Goal: Task Accomplishment & Management: Manage account settings

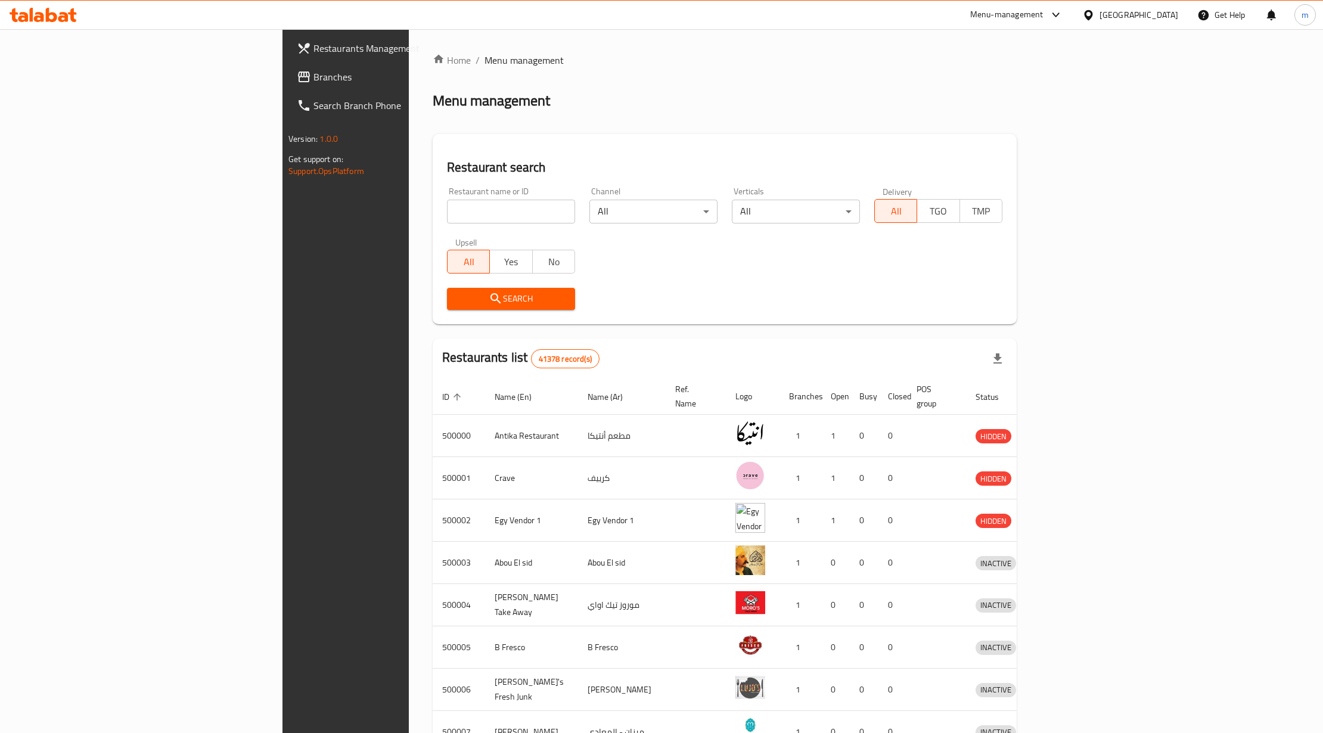
click at [313, 74] on span "Branches" at bounding box center [403, 77] width 181 height 14
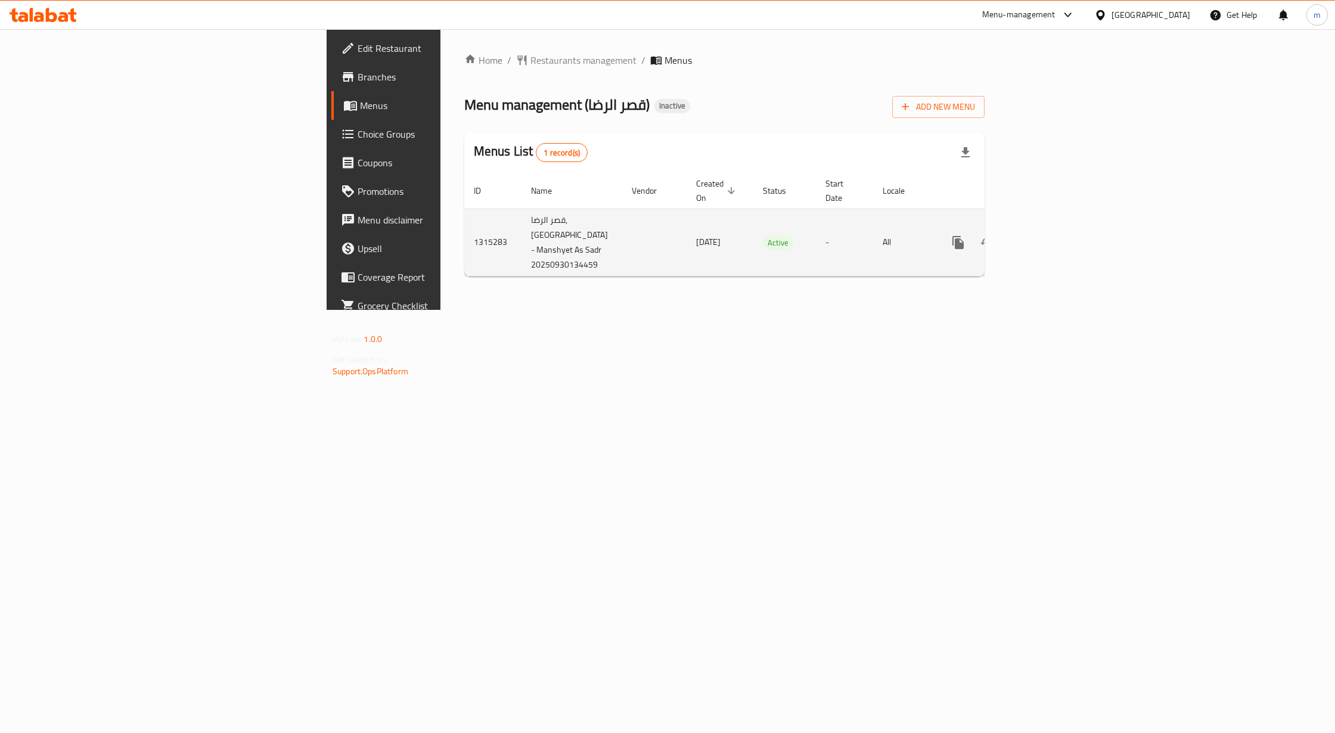
click at [1068, 244] on td "enhanced table" at bounding box center [1000, 242] width 133 height 67
click at [1051, 237] on icon "enhanced table" at bounding box center [1044, 242] width 14 height 14
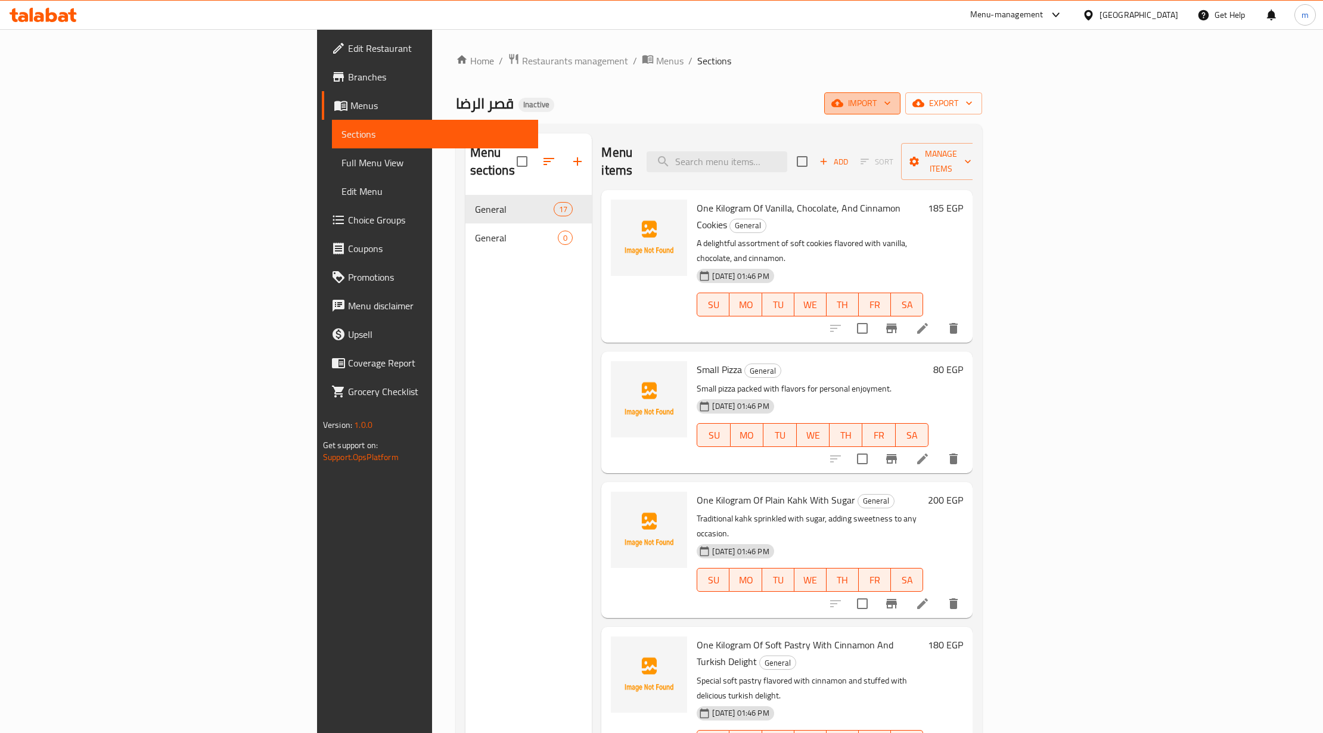
click at [891, 105] on span "import" at bounding box center [861, 103] width 57 height 15
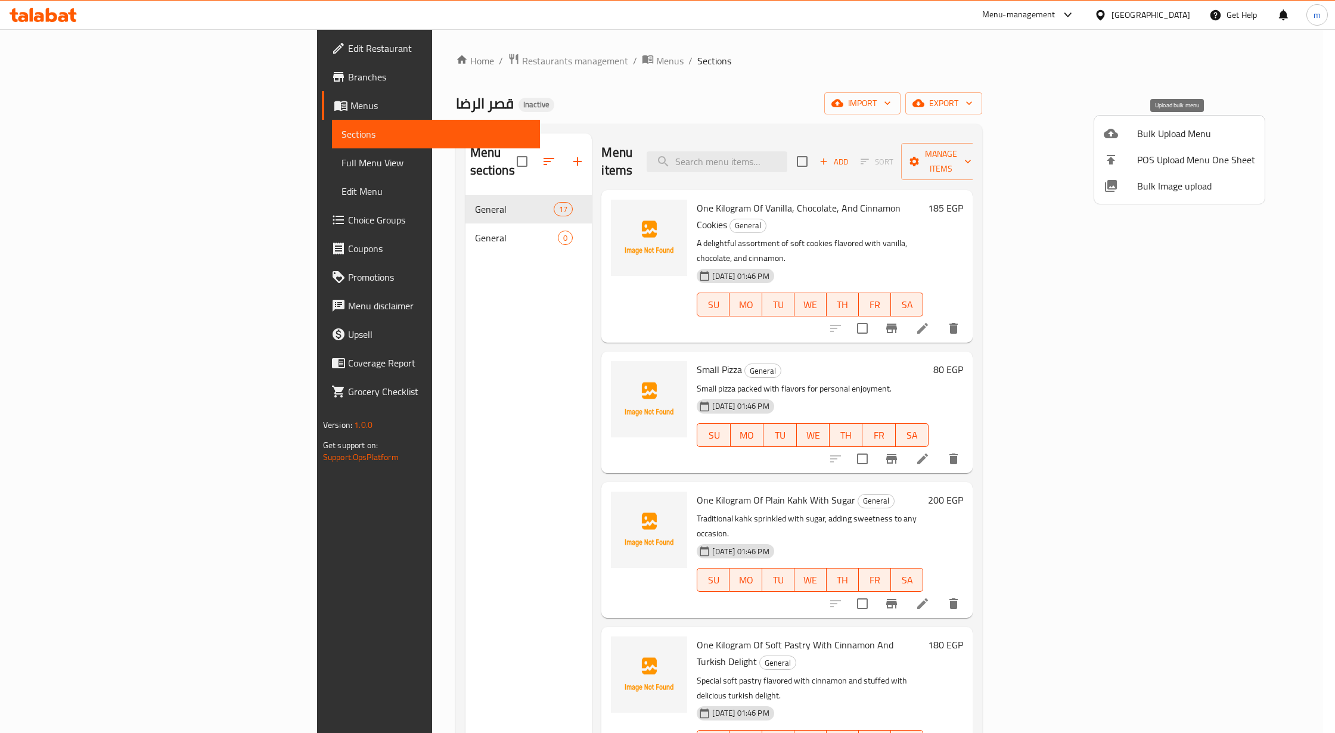
click at [1141, 126] on span "Bulk Upload Menu" at bounding box center [1196, 133] width 118 height 14
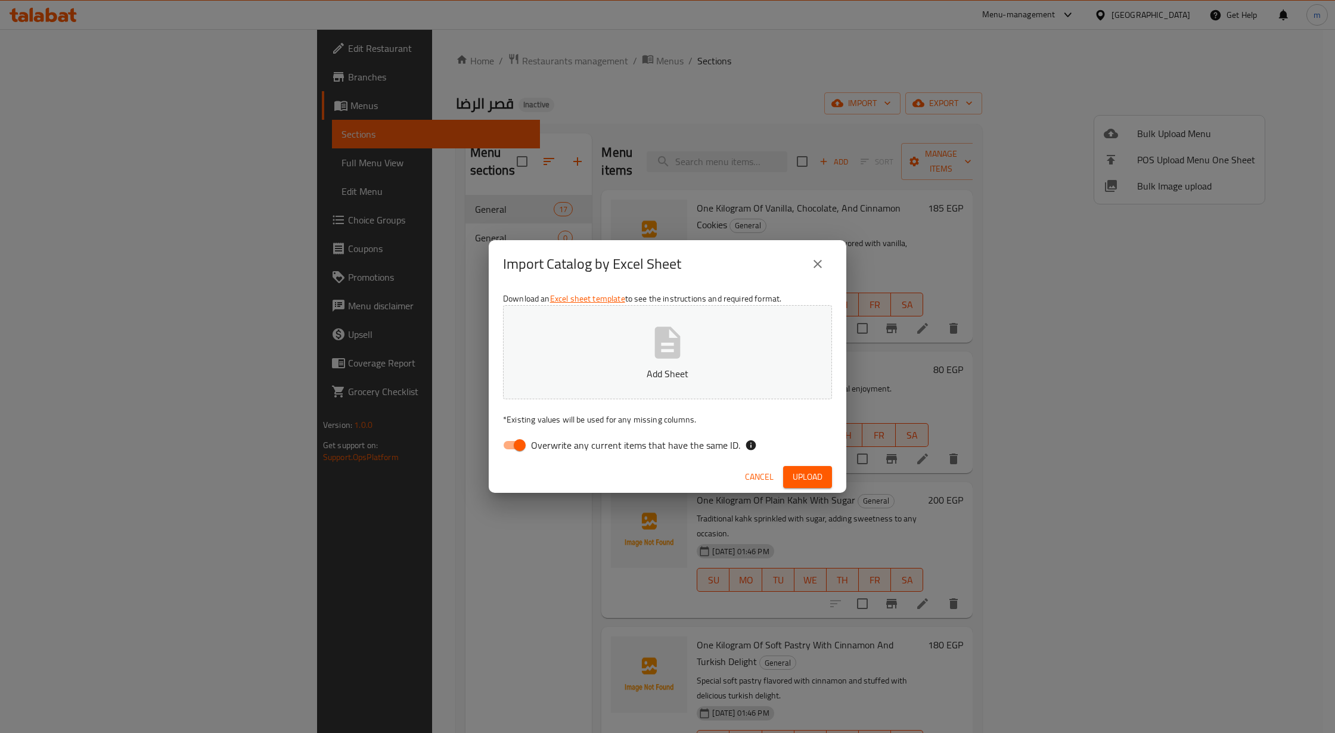
click at [692, 439] on span "Overwrite any current items that have the same ID." at bounding box center [635, 445] width 209 height 14
click at [553, 439] on input "Overwrite any current items that have the same ID." at bounding box center [520, 445] width 68 height 23
checkbox input "false"
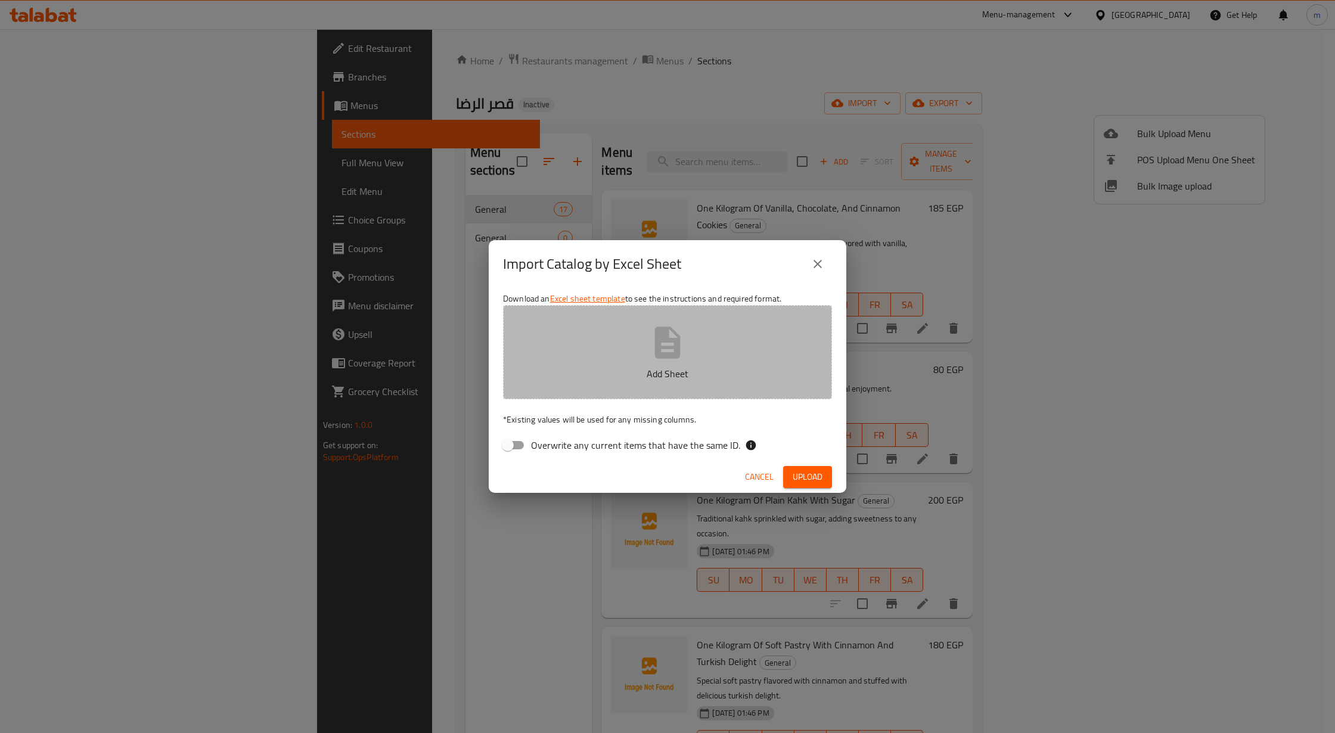
click at [699, 340] on button "Add Sheet" at bounding box center [667, 352] width 329 height 94
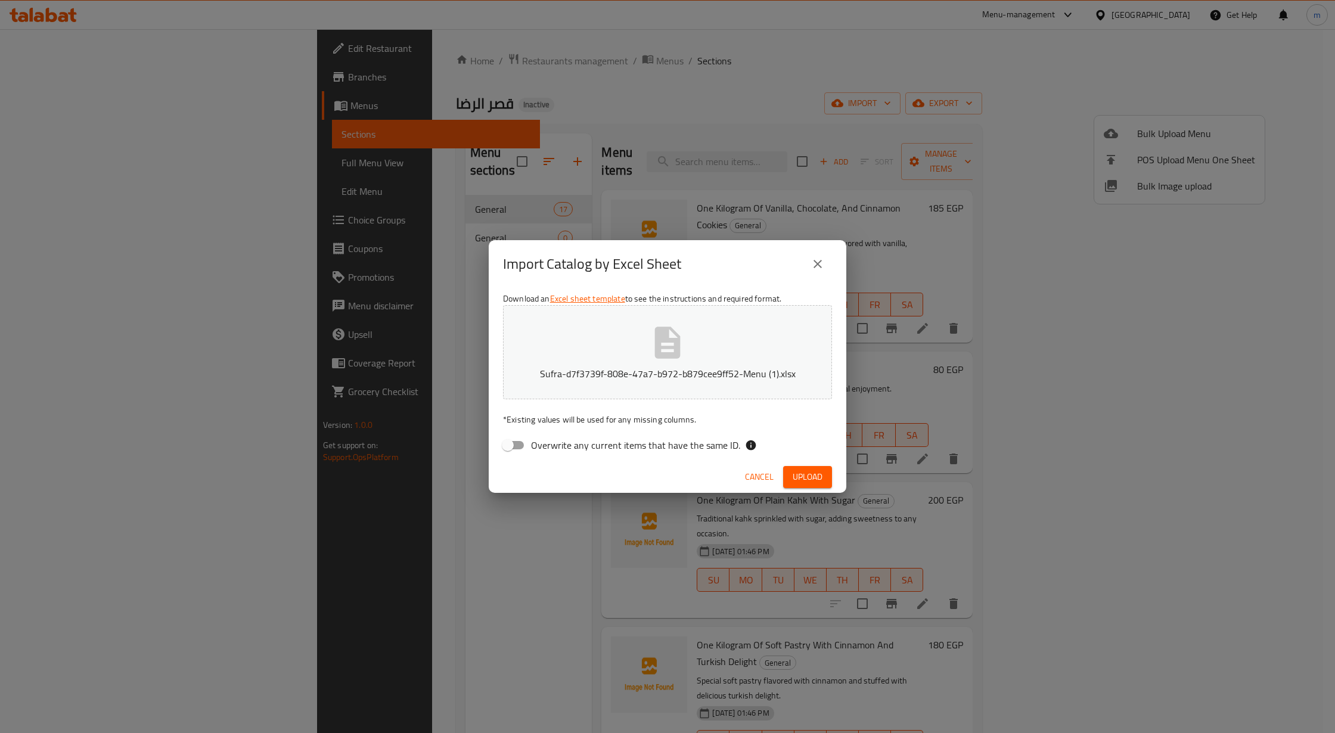
click at [813, 482] on span "Upload" at bounding box center [807, 476] width 30 height 15
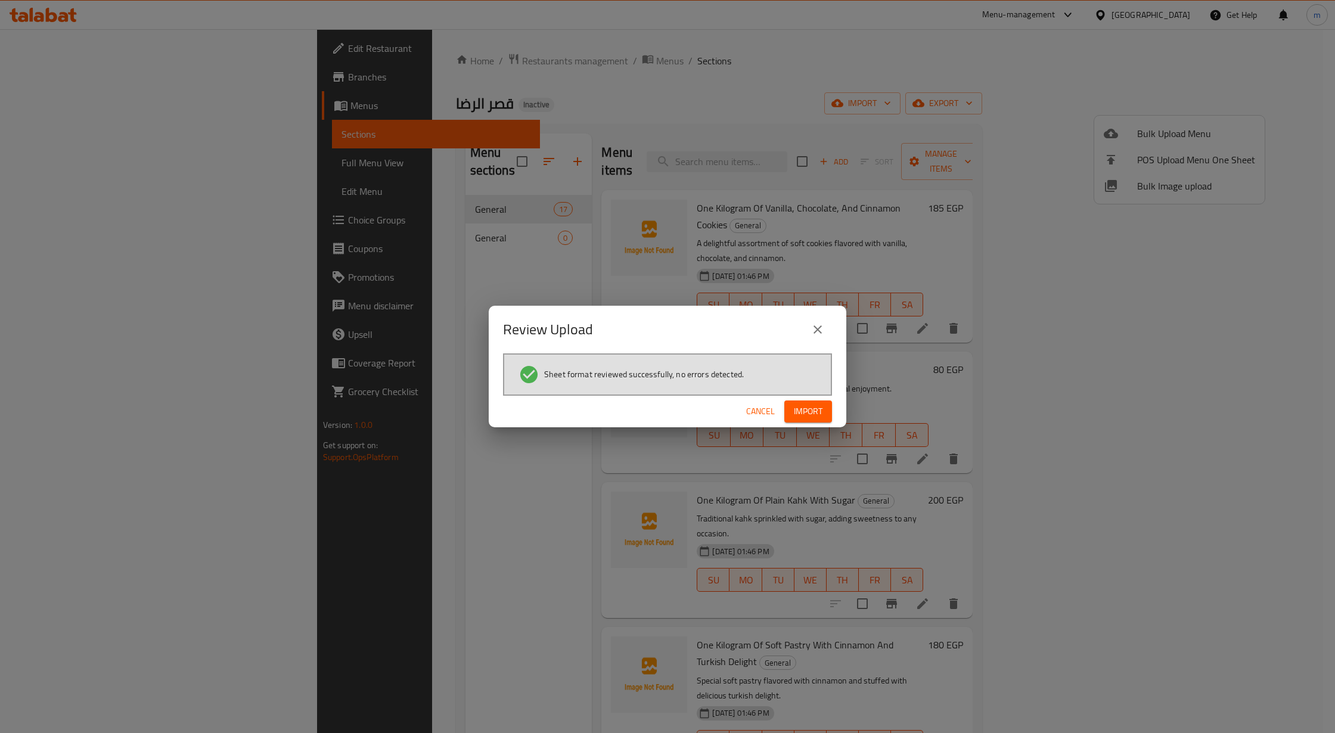
click at [794, 413] on span "Import" at bounding box center [808, 411] width 29 height 15
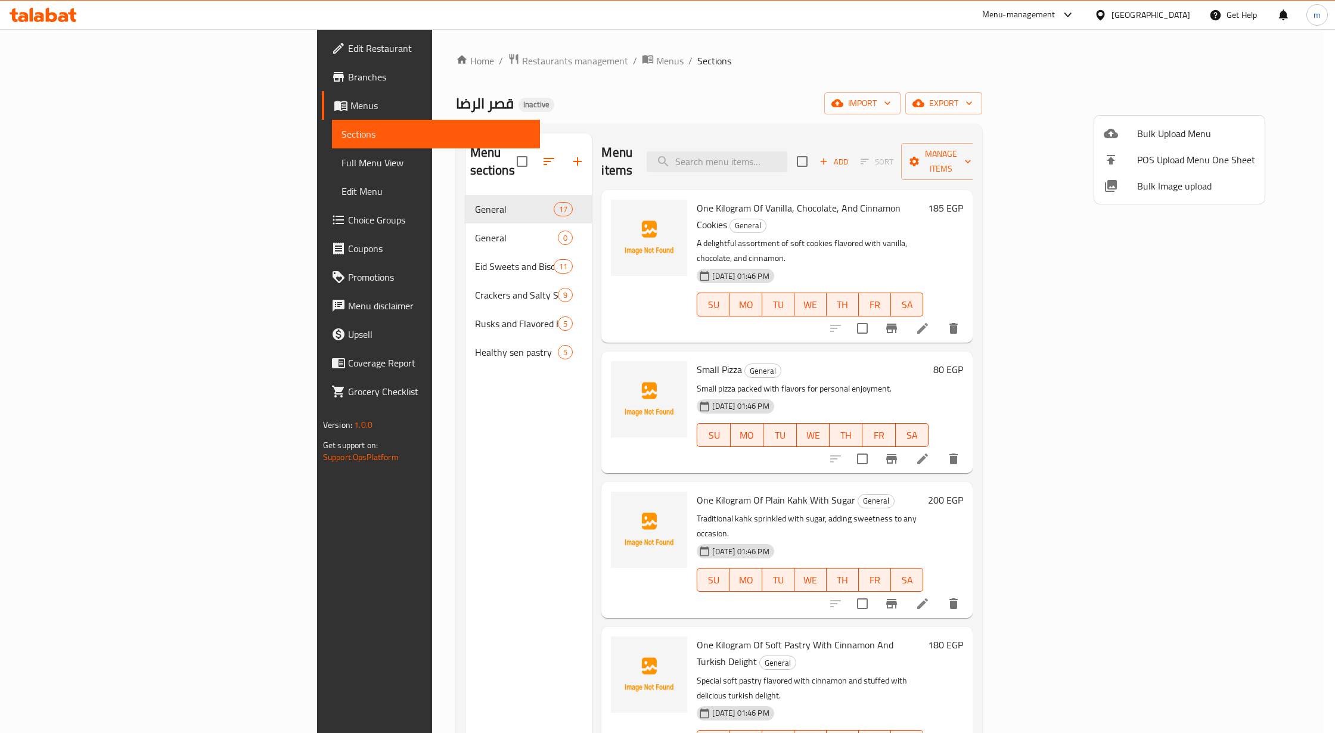
click at [470, 213] on div at bounding box center [667, 366] width 1335 height 733
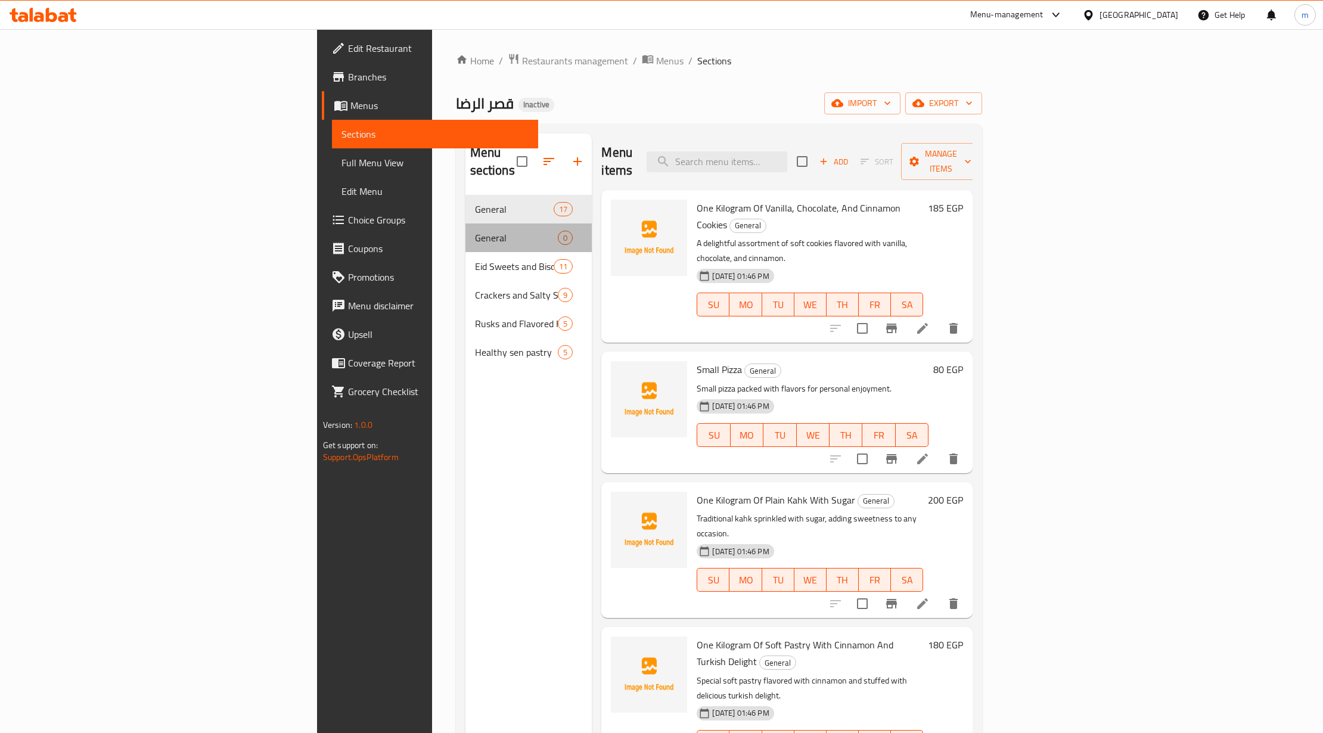
click at [465, 229] on div "General 0" at bounding box center [528, 237] width 127 height 29
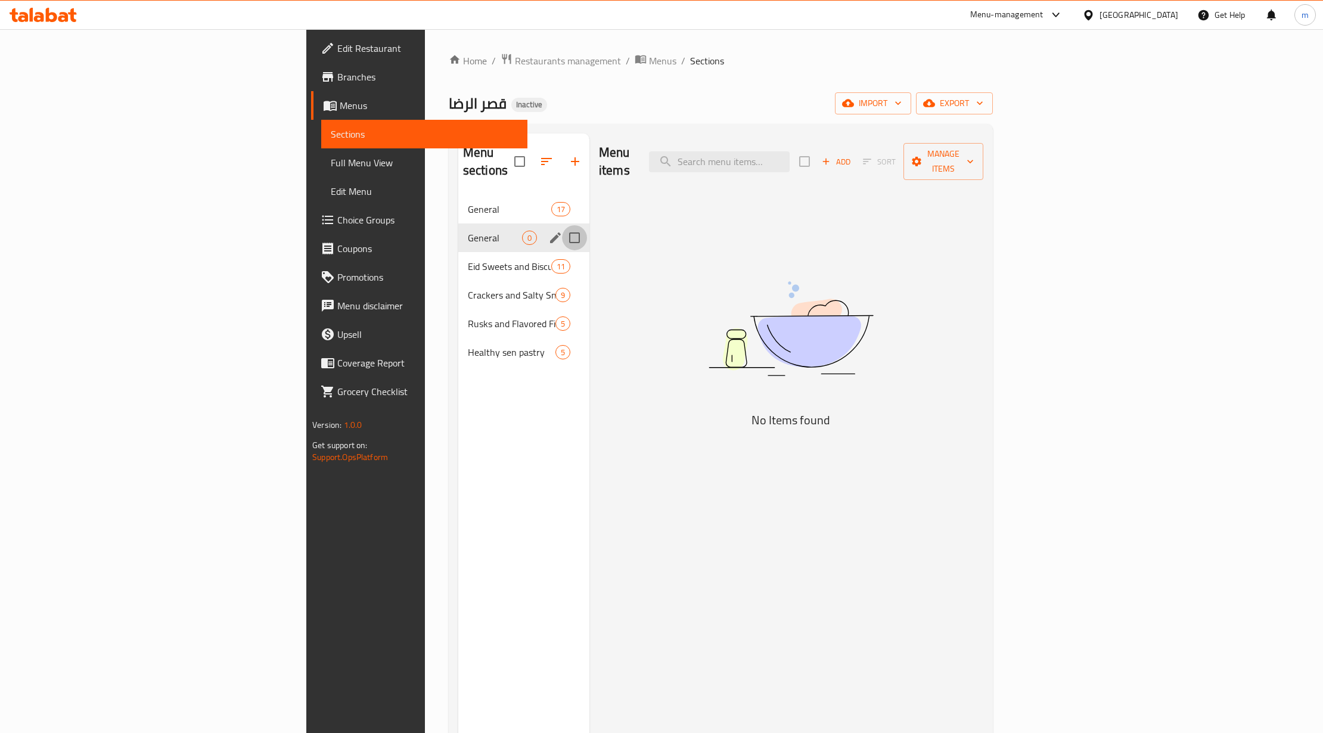
click at [562, 225] on input "Menu sections" at bounding box center [574, 237] width 25 height 25
checkbox input "true"
click at [533, 154] on icon "button" at bounding box center [540, 161] width 14 height 14
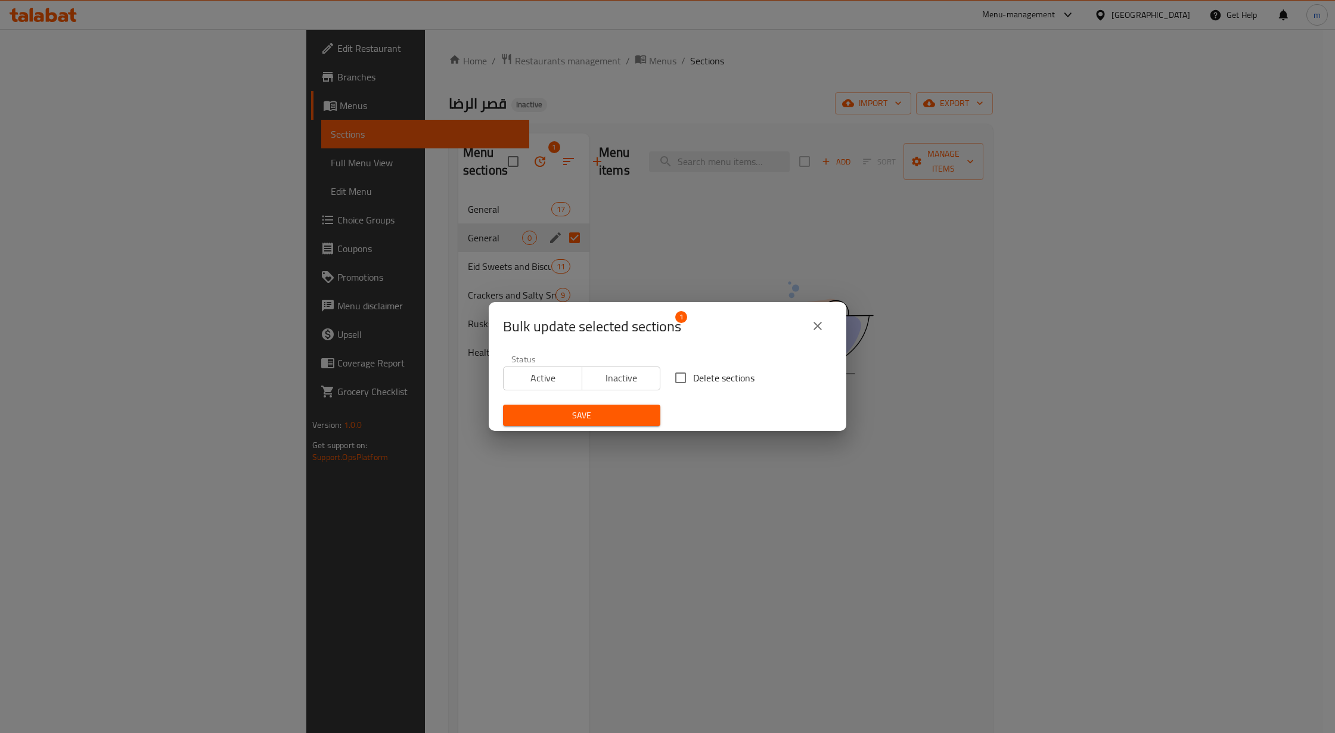
click at [702, 367] on label "Delete sections" at bounding box center [711, 377] width 86 height 25
click at [693, 367] on input "Delete sections" at bounding box center [680, 377] width 25 height 25
checkbox input "true"
click at [611, 413] on span "Save" at bounding box center [581, 415] width 138 height 15
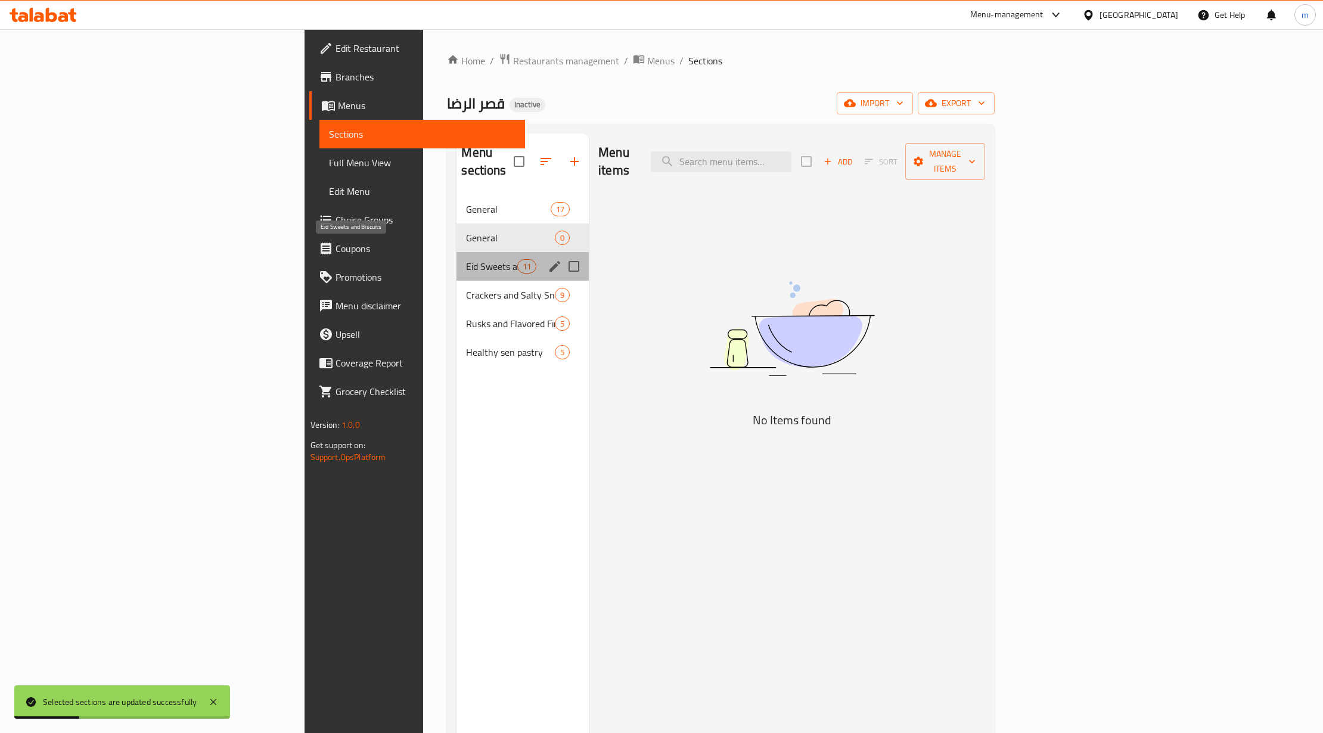
click at [466, 259] on span "Eid Sweets and Biscuits" at bounding box center [491, 266] width 51 height 14
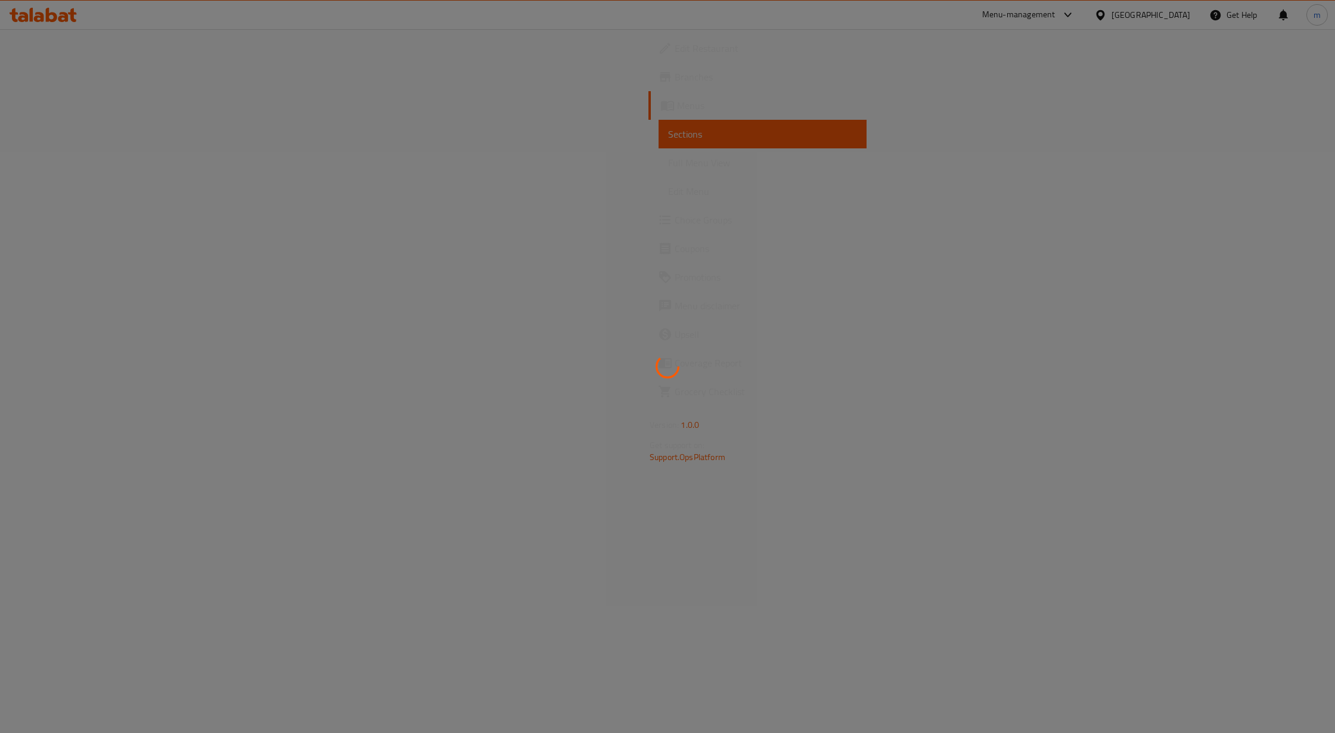
click at [39, 144] on div at bounding box center [667, 366] width 1335 height 733
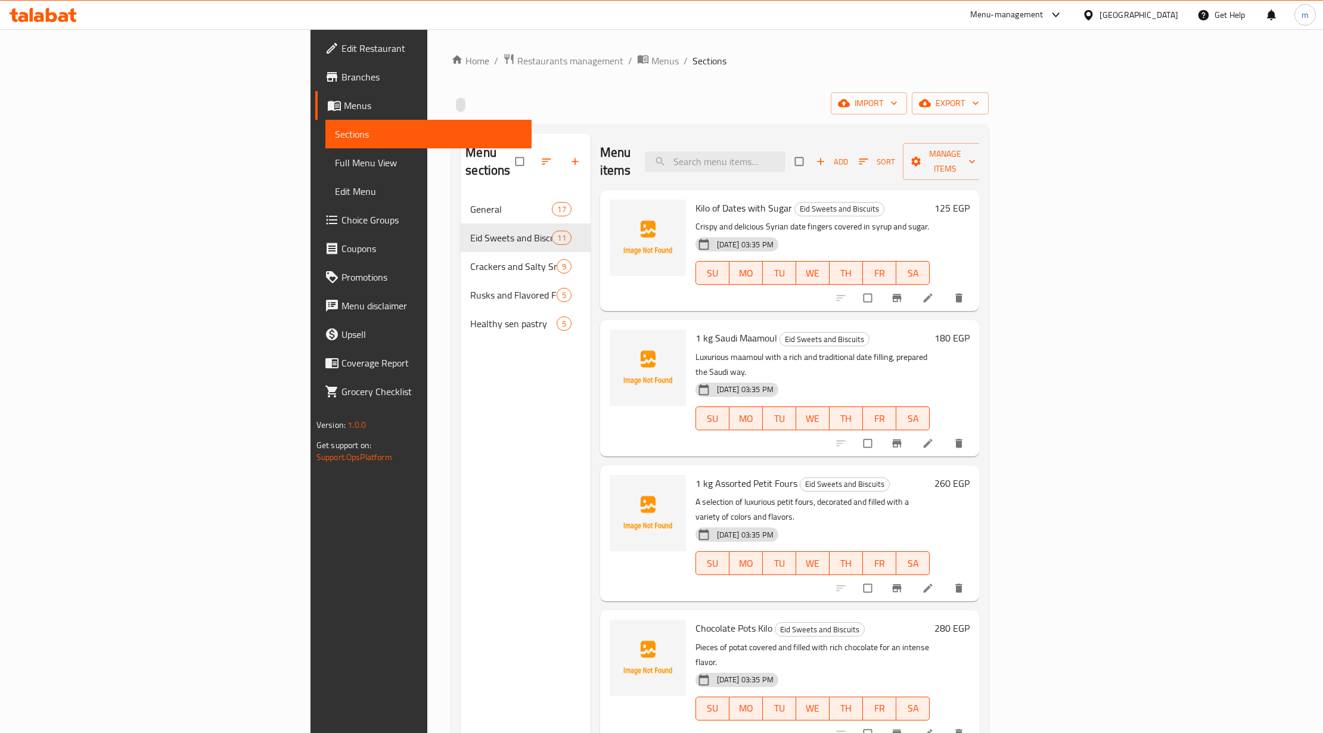
click at [325, 151] on link "Full Menu View" at bounding box center [428, 162] width 206 height 29
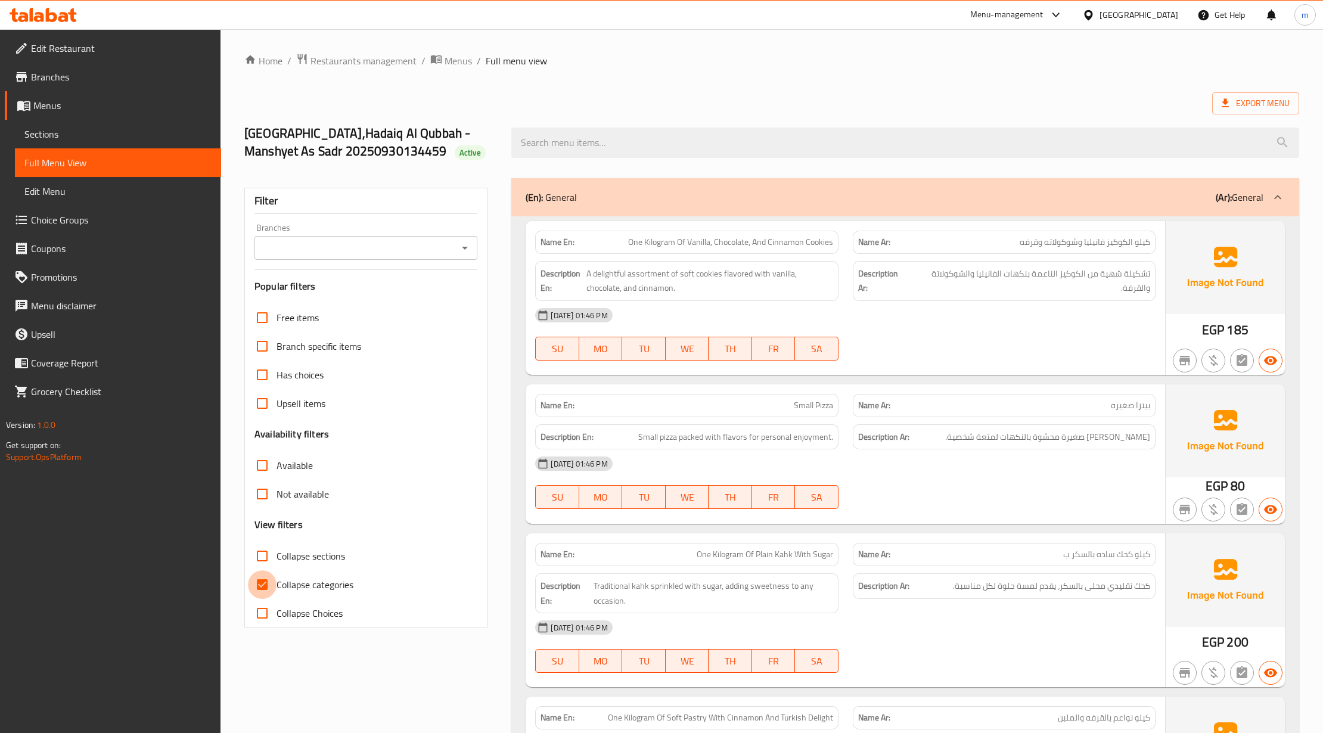
click at [275, 585] on input "Collapse categories" at bounding box center [262, 584] width 29 height 29
checkbox input "false"
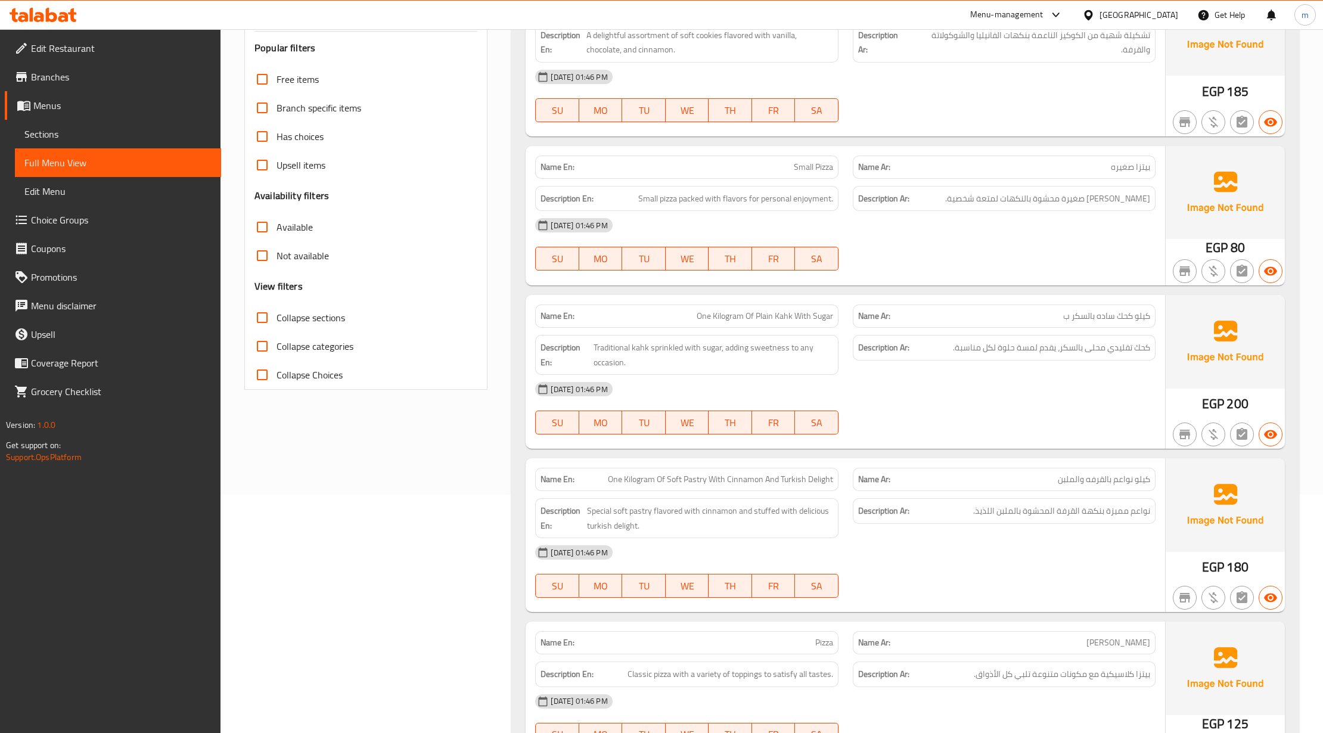
click at [306, 311] on span "Collapse sections" at bounding box center [310, 317] width 69 height 14
click at [276, 311] on input "Collapse sections" at bounding box center [262, 317] width 29 height 29
checkbox input "true"
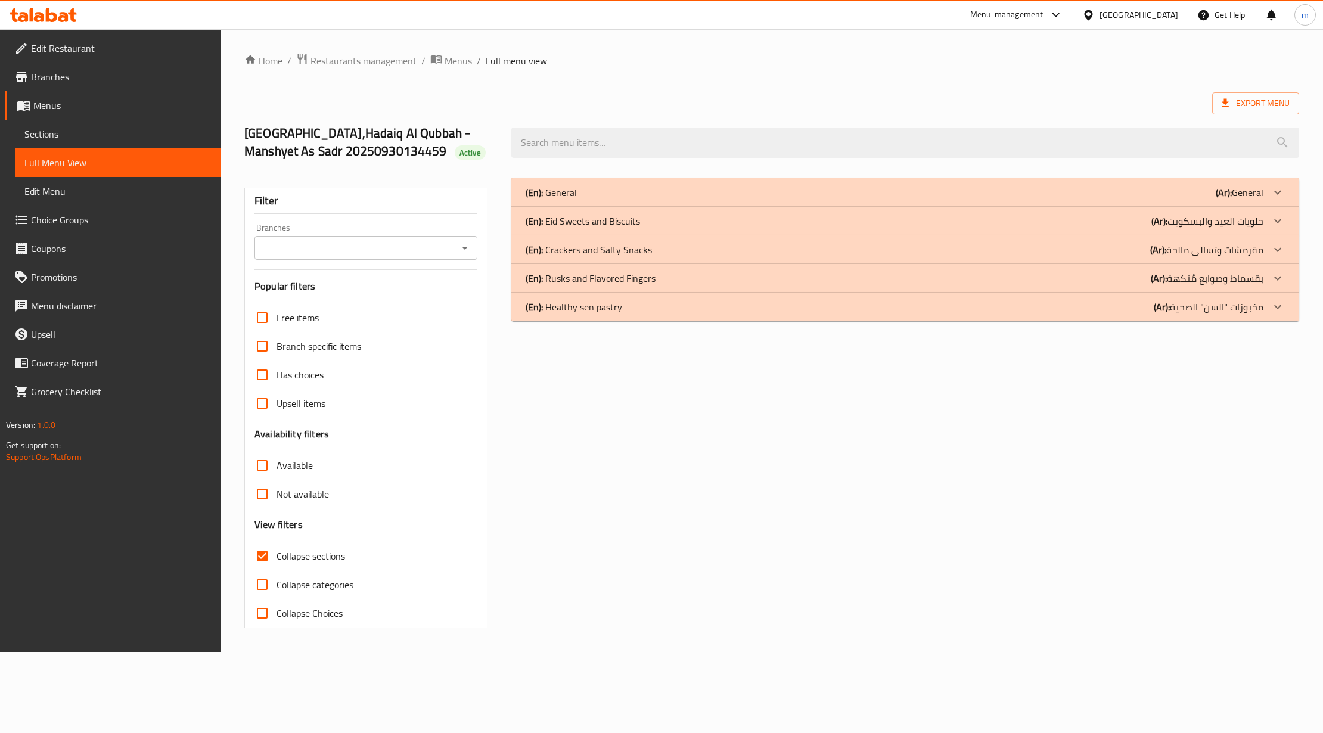
scroll to position [0, 0]
click at [710, 310] on div "(En): Healthy sen pastry (Ar): مخبوزات "السن" الصحية" at bounding box center [902, 307] width 745 height 14
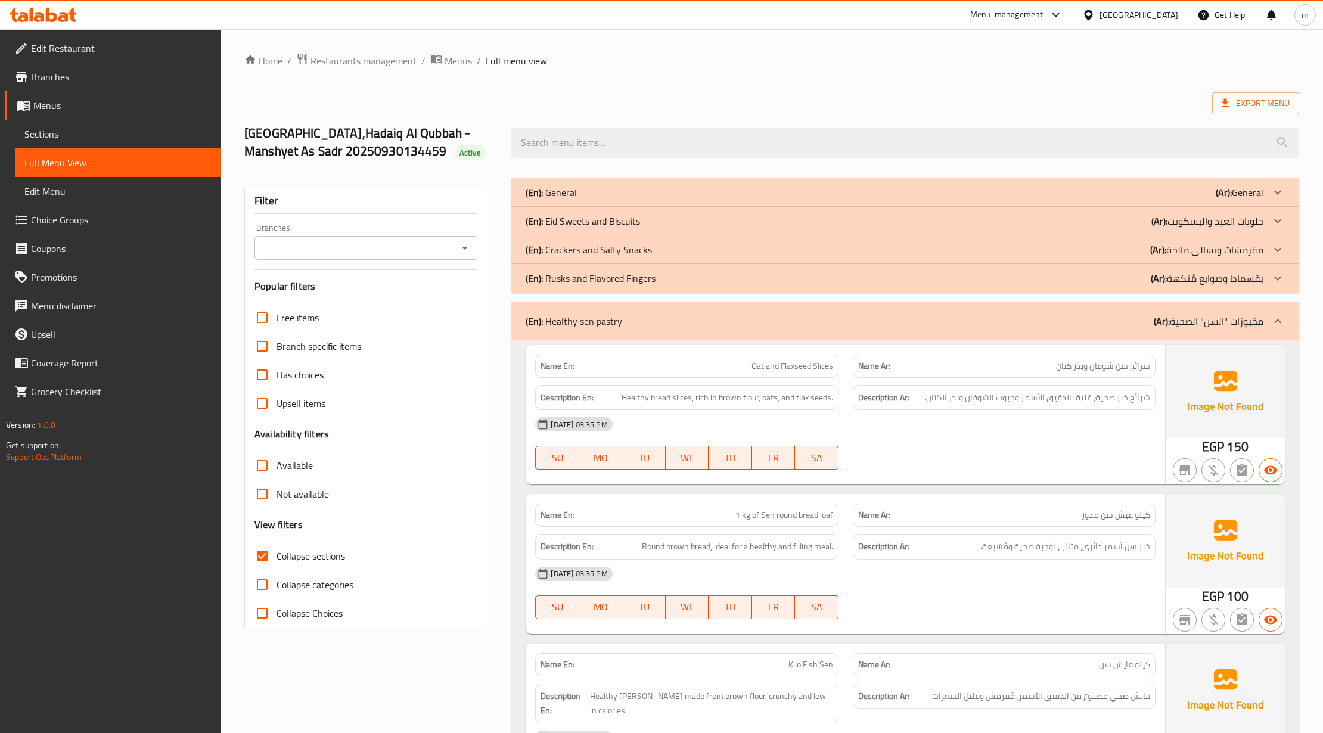
click at [589, 227] on p "(En): Eid Sweets and Biscuits" at bounding box center [582, 221] width 114 height 14
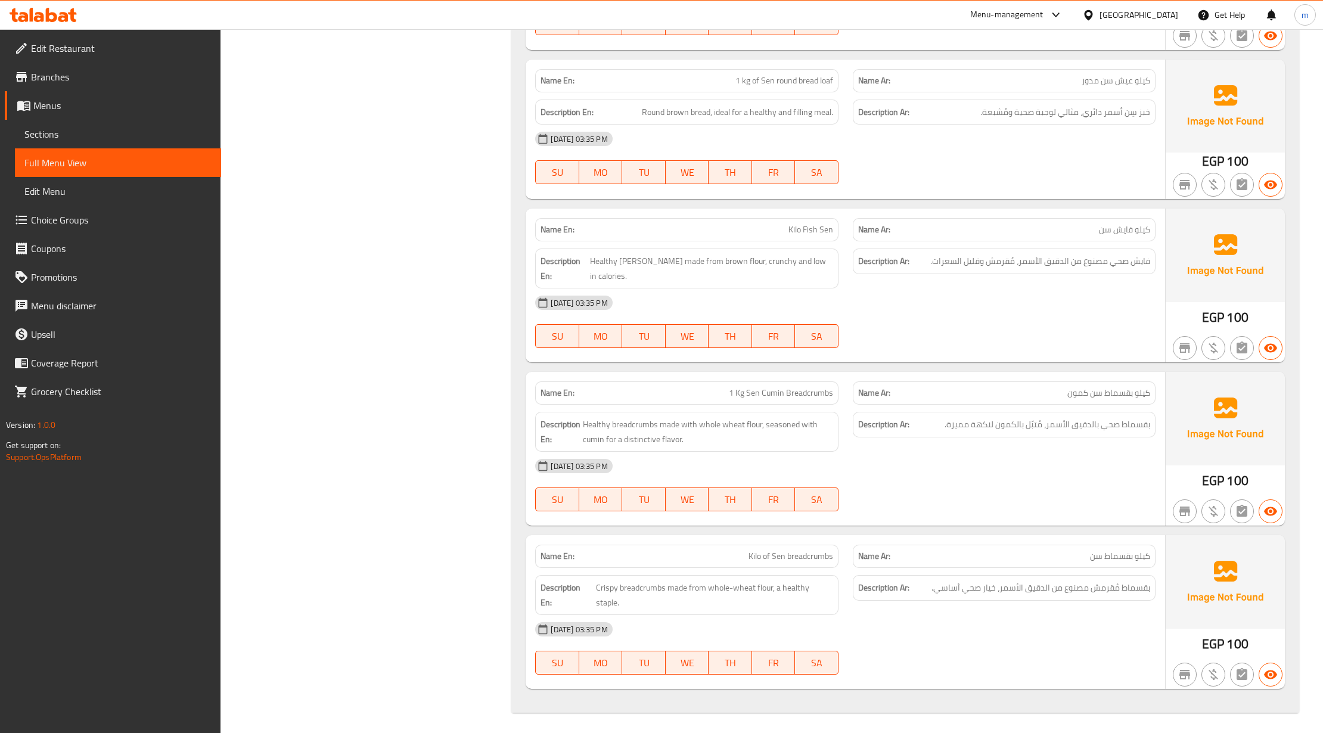
scroll to position [1852, 0]
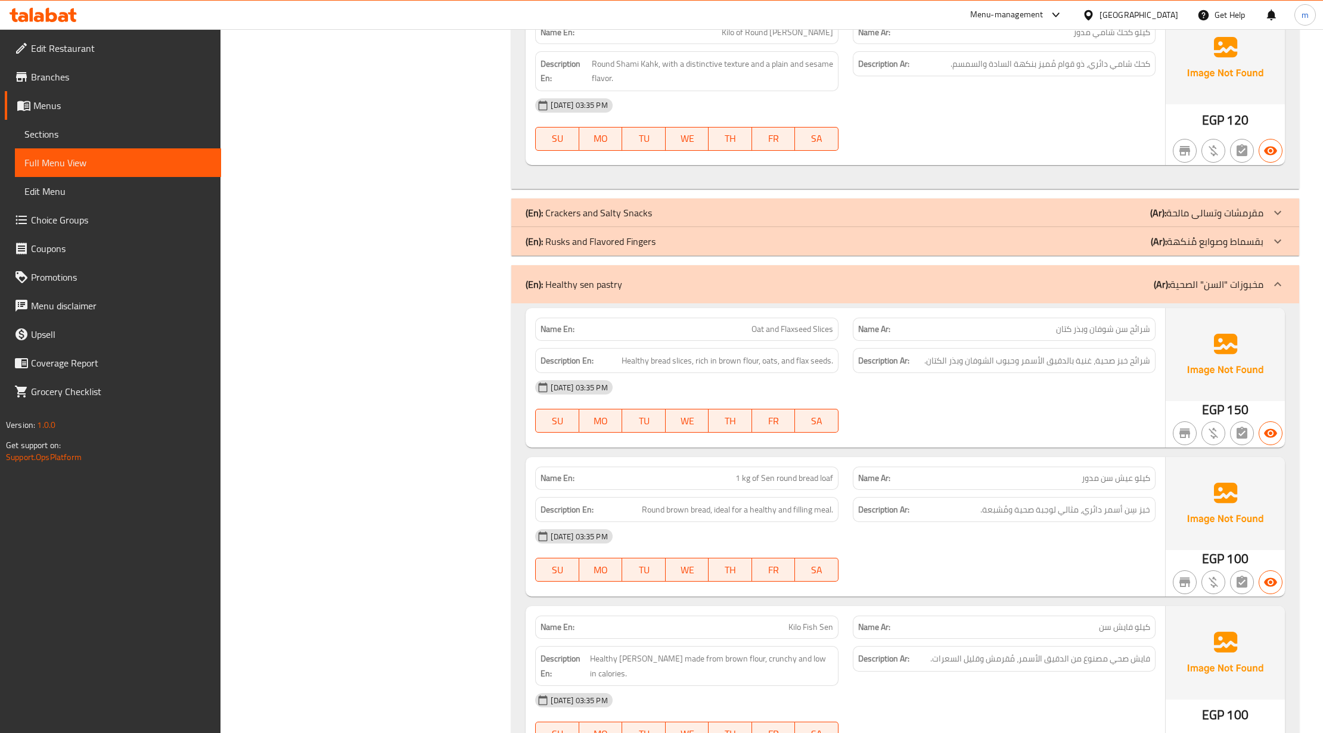
click at [578, 220] on p "(En): Crackers and Salty Snacks" at bounding box center [588, 213] width 126 height 14
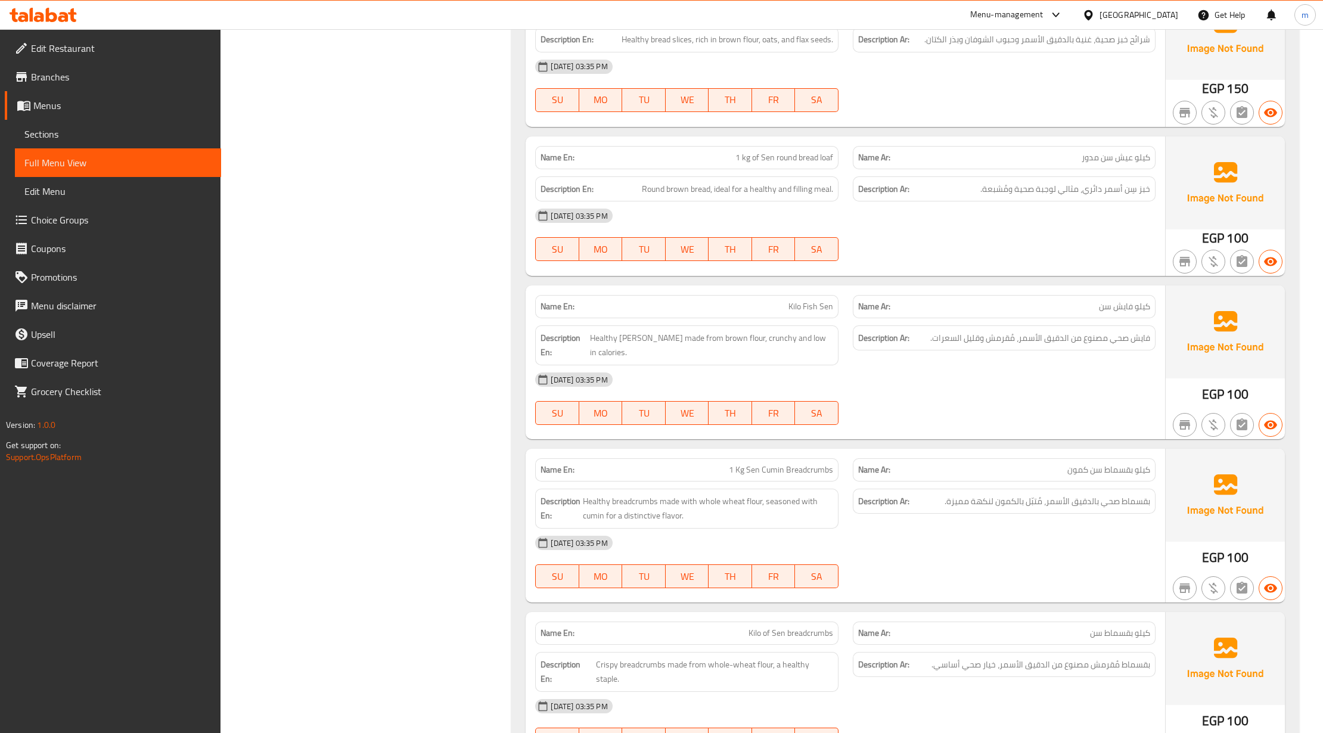
scroll to position [3665, 0]
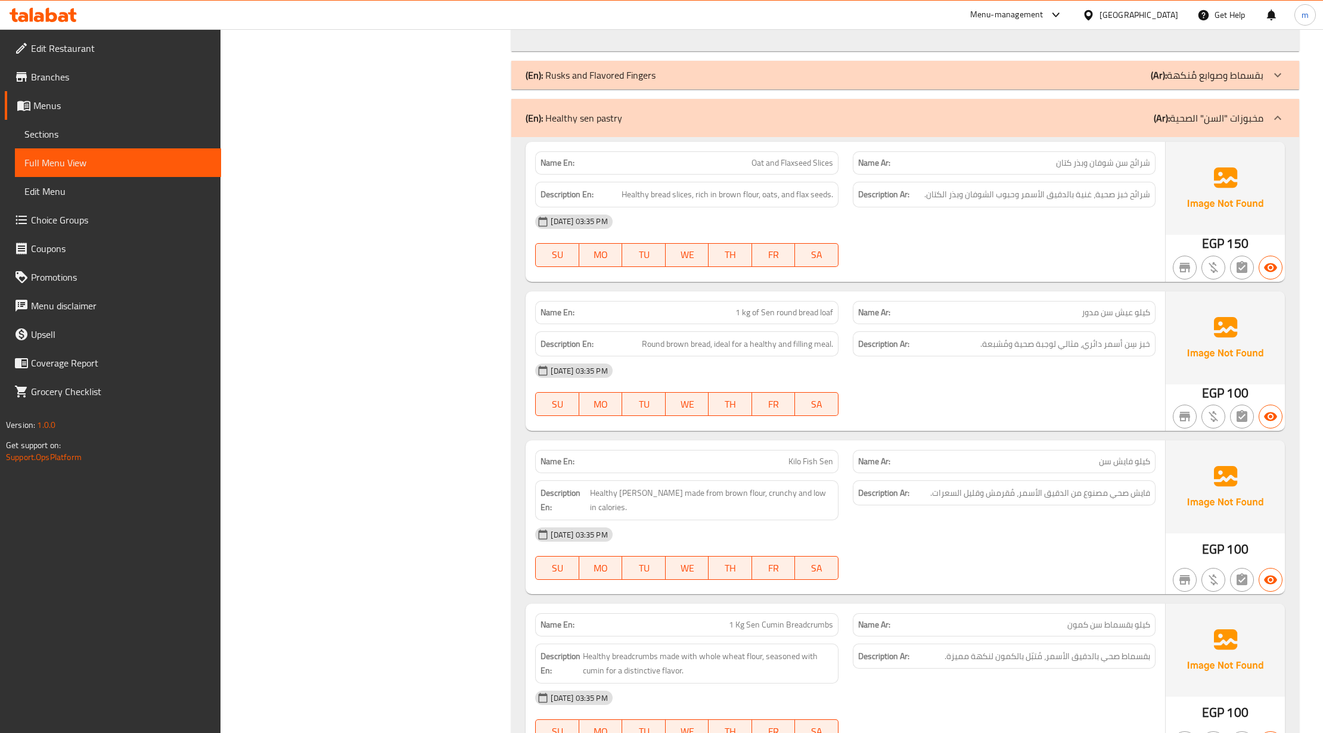
click at [617, 89] on div "(En): Rusks and Flavored Fingers (Ar): بقسماط وصوابع مُنكهة" at bounding box center [904, 75] width 787 height 29
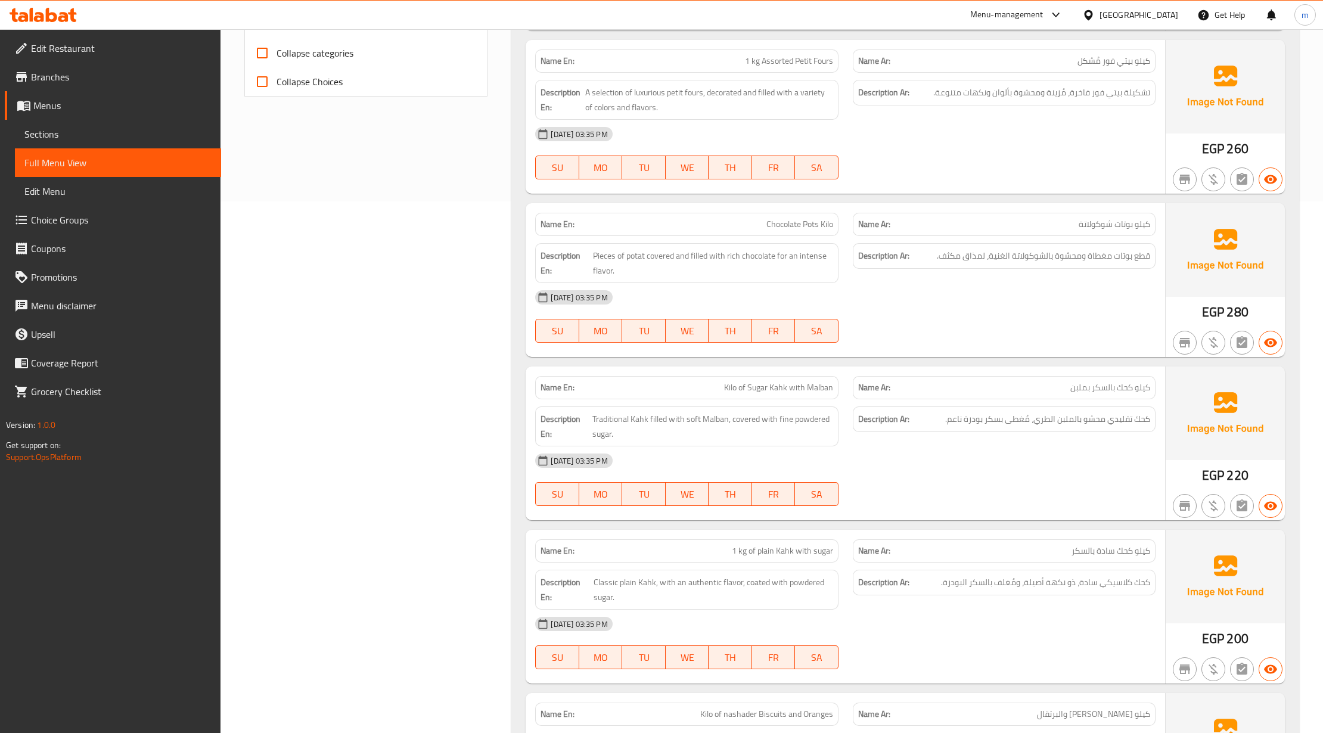
scroll to position [0, 0]
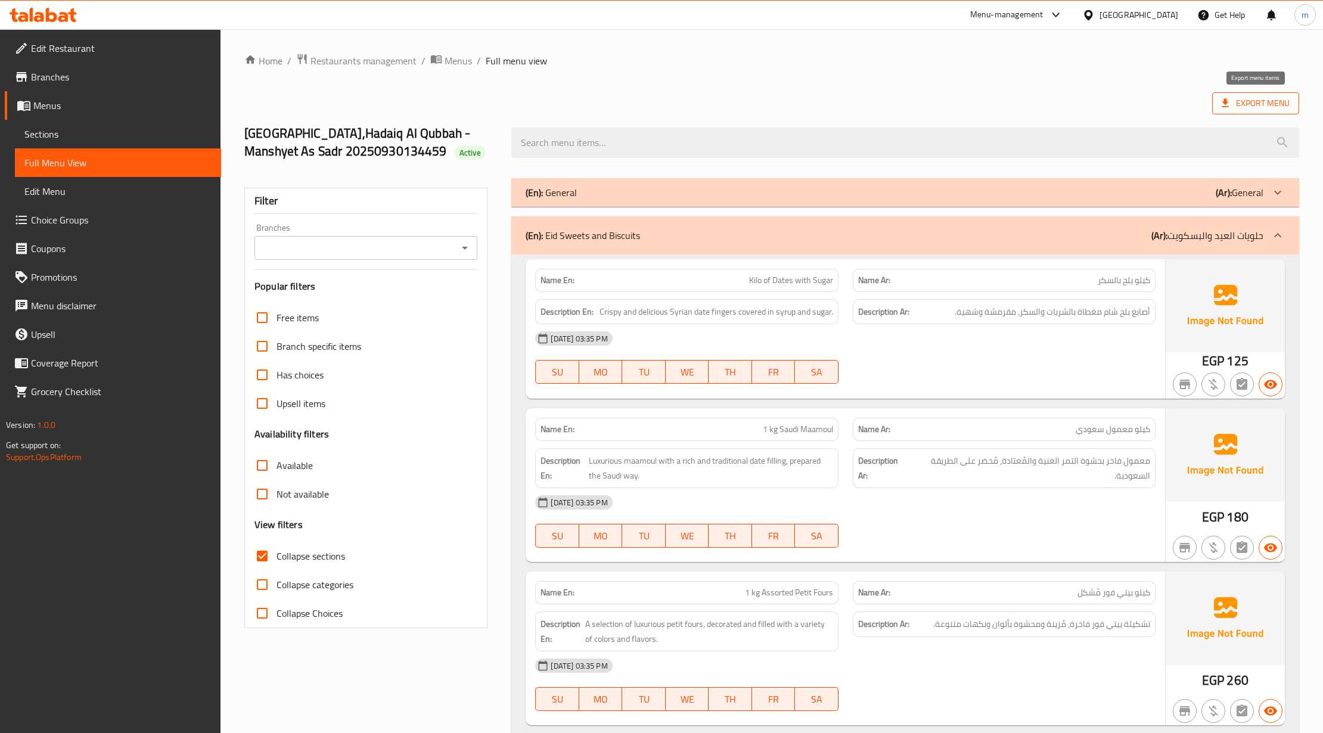
click at [1252, 102] on span "Export Menu" at bounding box center [1255, 103] width 68 height 15
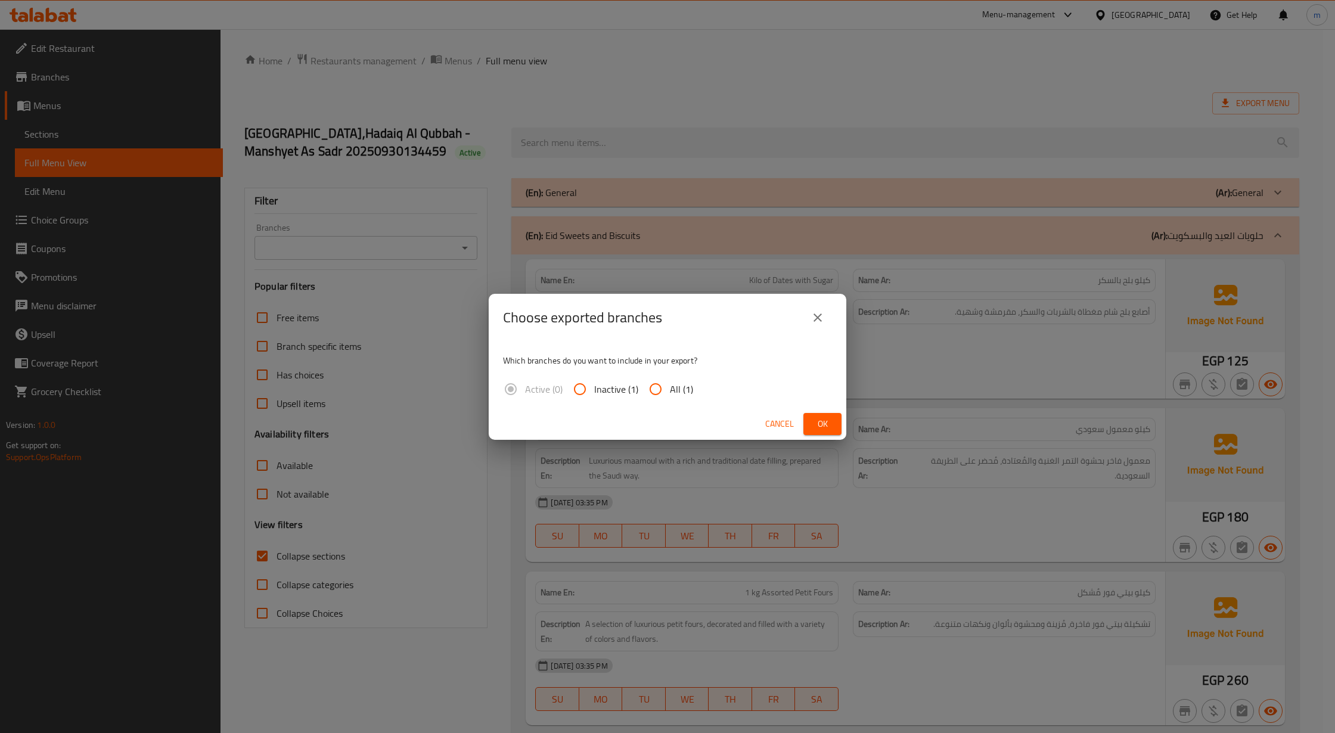
click at [675, 392] on span "All (1)" at bounding box center [681, 389] width 23 height 14
click at [670, 392] on input "All (1)" at bounding box center [655, 389] width 29 height 29
radio input "true"
click at [821, 416] on span "Ok" at bounding box center [822, 423] width 19 height 15
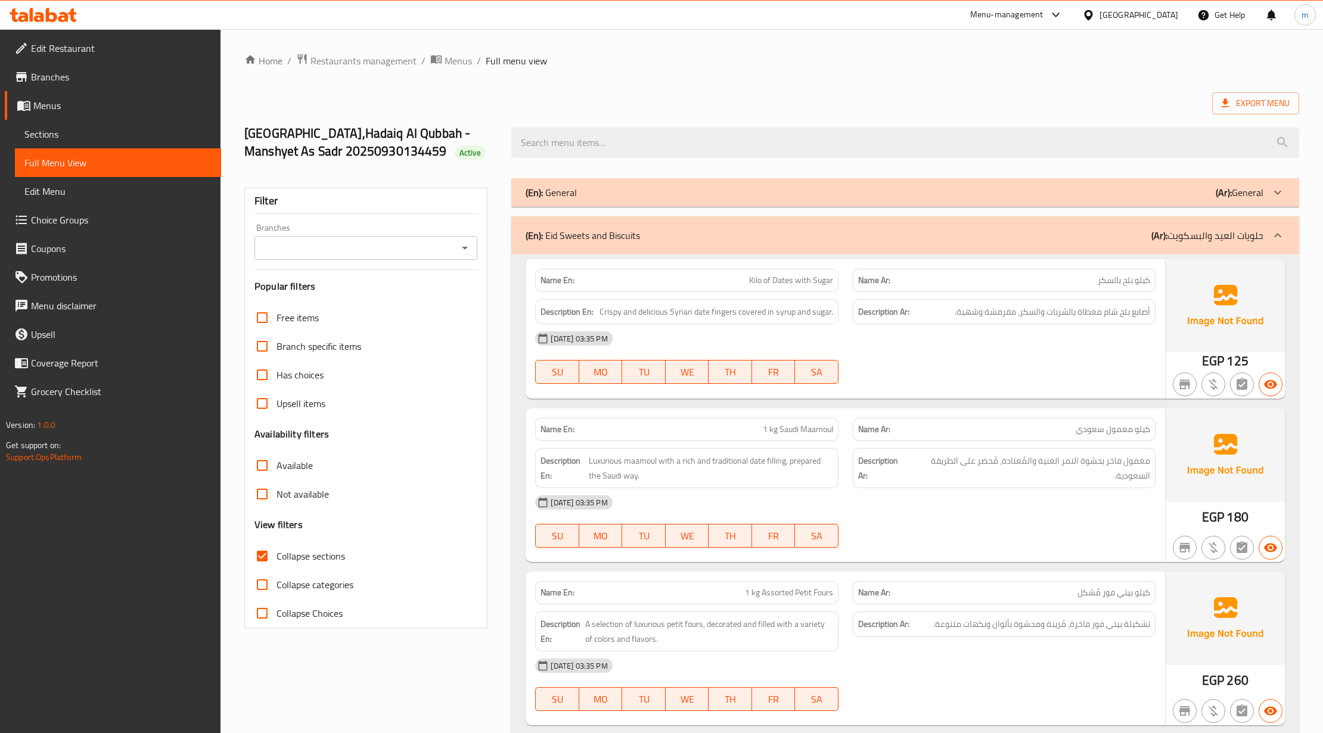
click at [83, 42] on span "Edit Restaurant" at bounding box center [121, 48] width 181 height 14
